Goal: Contribute content

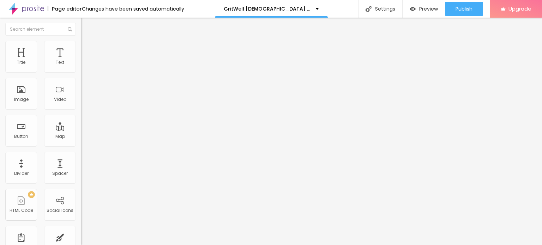
click at [81, 61] on span "Add image" at bounding box center [95, 58] width 29 height 6
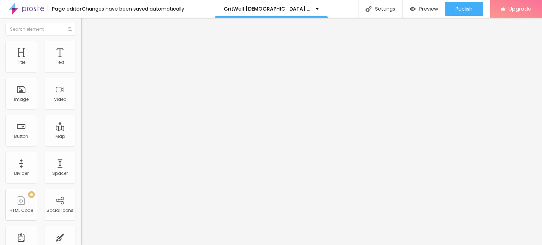
click at [81, 33] on button "Edit Image" at bounding box center [121, 26] width 81 height 16
click at [81, 43] on img at bounding box center [84, 44] width 6 height 6
type input "95"
type input "90"
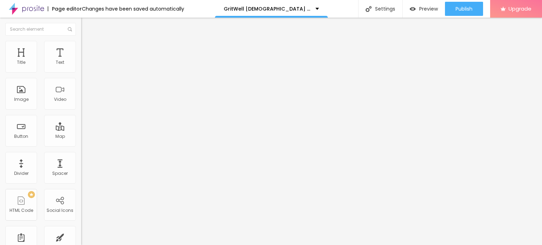
type input "90"
type input "85"
type input "80"
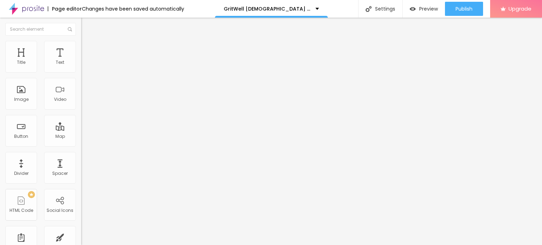
type input "75"
type input "70"
type input "65"
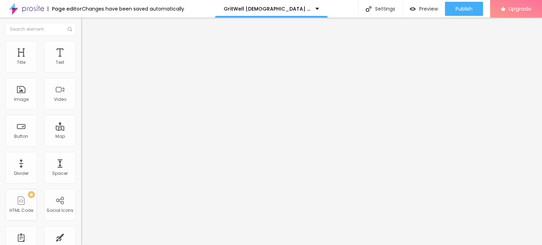
type input "65"
type input "60"
type input "55"
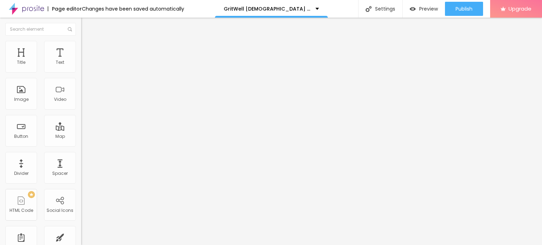
type input "50"
type input "45"
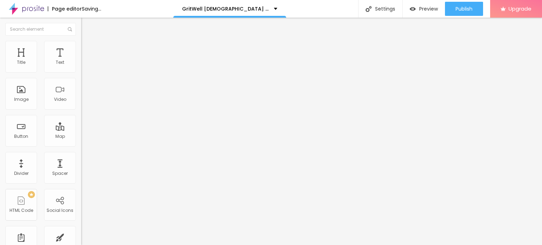
type input "40"
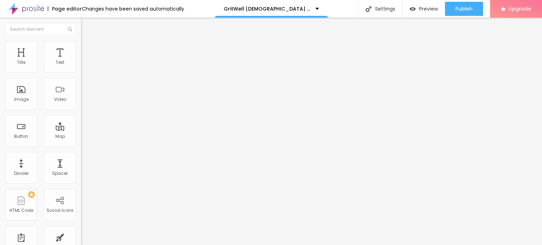
type input "35"
drag, startPoint x: 73, startPoint y: 76, endPoint x: 25, endPoint y: 75, distance: 48.0
type input "35"
click at [81, 72] on input "range" at bounding box center [104, 70] width 46 height 6
click at [81, 84] on img at bounding box center [83, 81] width 5 height 5
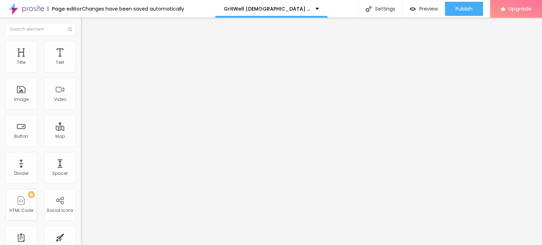
click at [81, 66] on input "Click me" at bounding box center [123, 62] width 85 height 7
paste input "😍👇SHOP NOW😍👇"
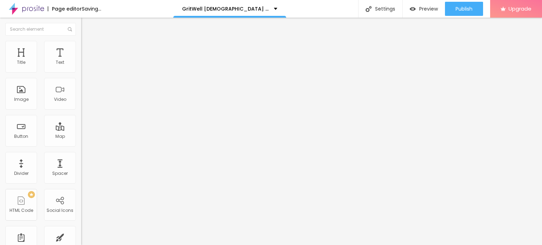
type input "😍👇SHOP NOW😍👇"
click at [81, 145] on input "https://" at bounding box center [123, 141] width 85 height 7
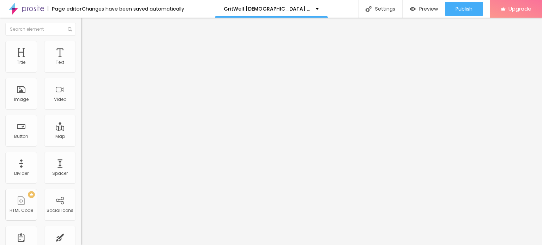
click at [81, 145] on input "https://" at bounding box center [123, 141] width 85 height 7
paste input "[DOMAIN_NAME][URL]"
type input "[URL][DOMAIN_NAME]"
click at [81, 154] on div at bounding box center [121, 154] width 81 height 0
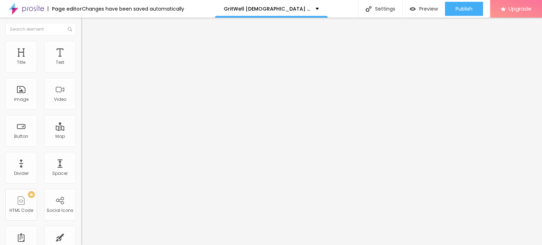
scroll to position [0, 0]
click at [81, 145] on input "https://" at bounding box center [123, 141] width 85 height 7
paste input "[DOMAIN_NAME][URL]"
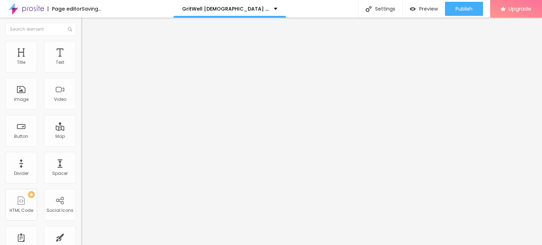
scroll to position [0, 46]
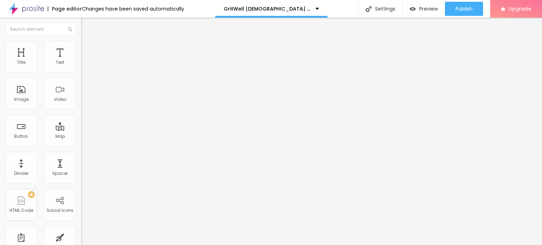
type input "[URL][DOMAIN_NAME]"
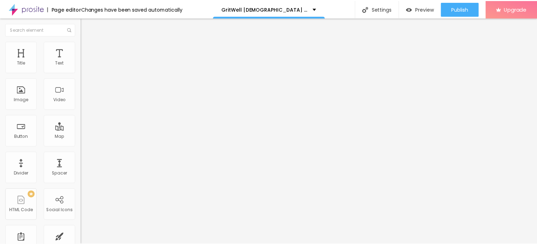
scroll to position [0, 0]
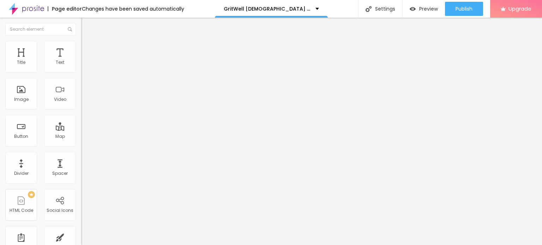
click at [84, 66] on icon "button" at bounding box center [86, 63] width 4 height 4
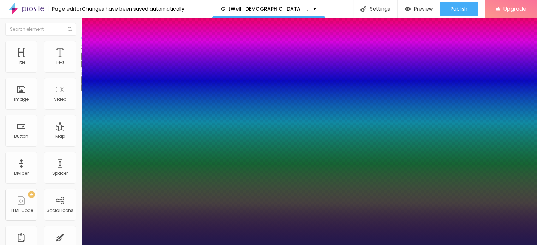
type input "1"
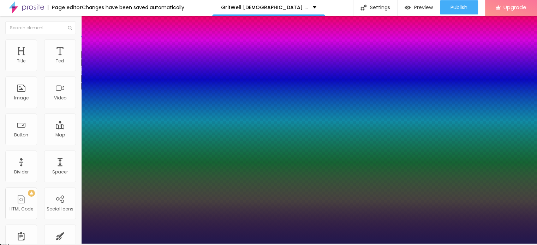
scroll to position [2, 0]
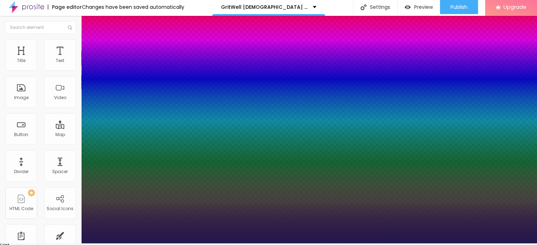
click at [197, 244] on div at bounding box center [268, 244] width 537 height 0
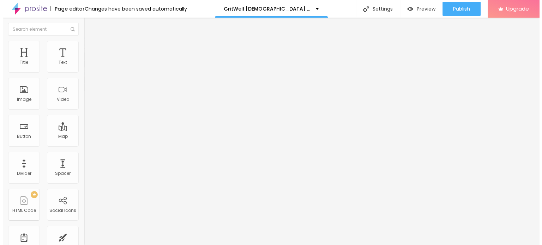
scroll to position [0, 0]
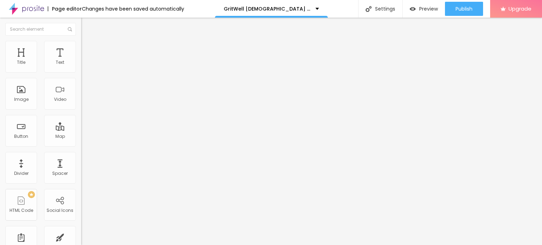
click at [85, 65] on icon "button" at bounding box center [86, 63] width 3 height 3
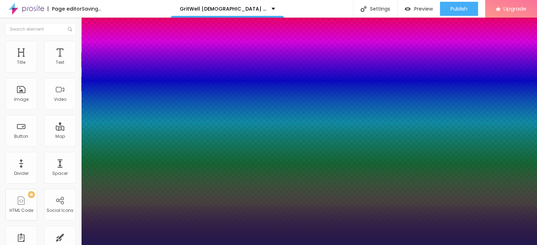
type input "1"
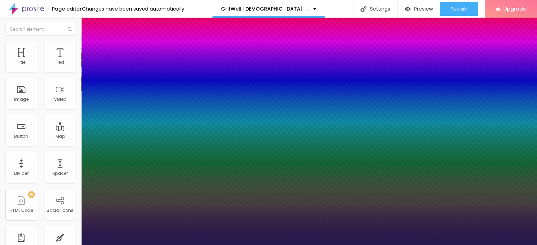
click at [264, 245] on div at bounding box center [268, 245] width 537 height 0
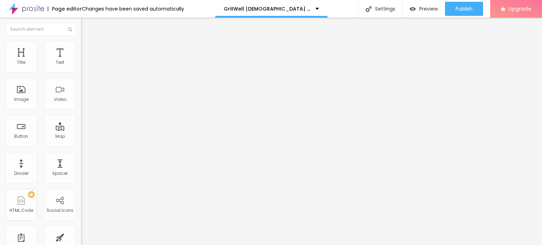
click at [87, 27] on img "button" at bounding box center [90, 26] width 6 height 6
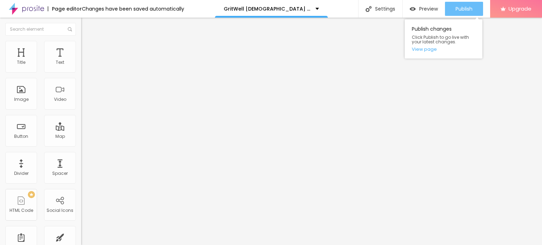
click at [471, 11] on span "Publish" at bounding box center [464, 9] width 17 height 6
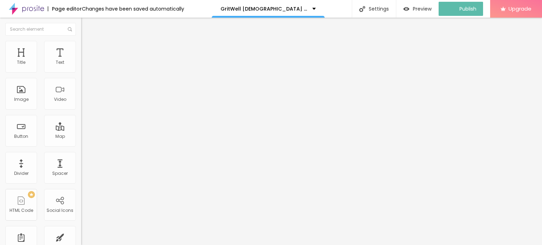
click at [13, 7] on img at bounding box center [26, 9] width 35 height 18
